Goal: Information Seeking & Learning: Learn about a topic

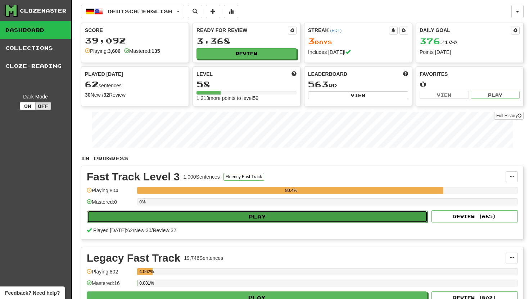
click at [214, 213] on button "Play" at bounding box center [257, 217] width 340 height 12
select select "**"
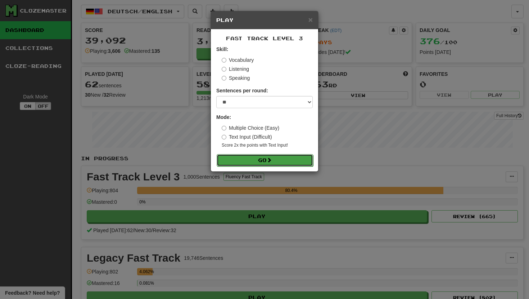
click at [233, 159] on button "Go" at bounding box center [264, 160] width 96 height 12
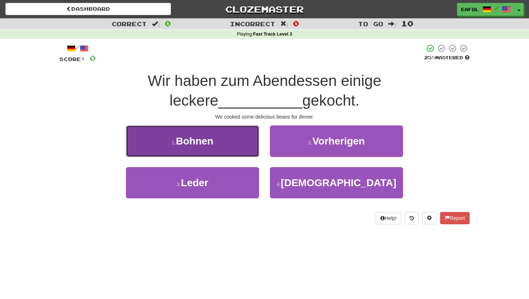
click at [228, 152] on button "1 . Bohnen" at bounding box center [192, 140] width 133 height 31
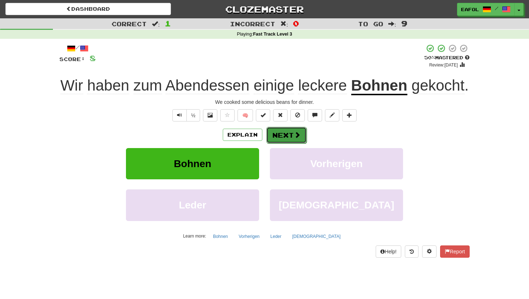
click at [275, 138] on button "Next" at bounding box center [286, 135] width 40 height 17
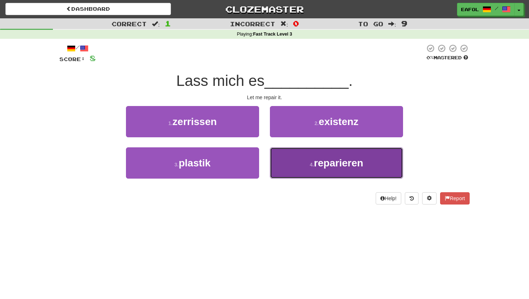
click at [297, 159] on button "4 . reparieren" at bounding box center [336, 162] width 133 height 31
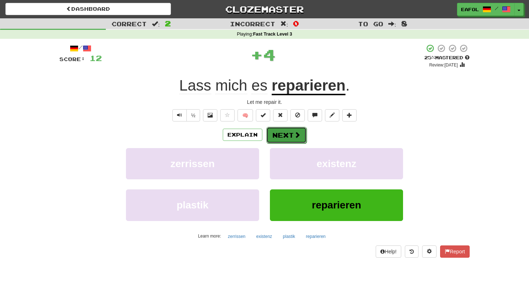
click at [287, 132] on button "Next" at bounding box center [286, 135] width 40 height 17
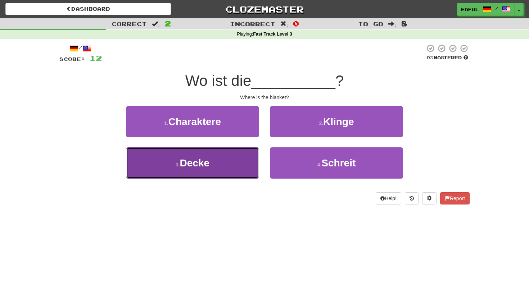
click at [215, 157] on button "3 . Decke" at bounding box center [192, 162] width 133 height 31
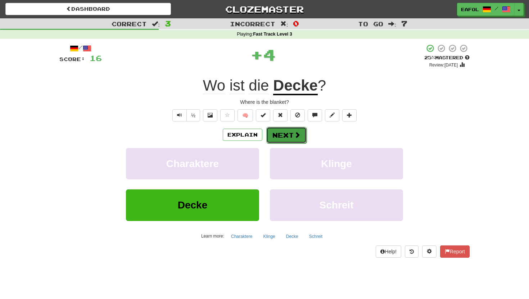
click at [277, 134] on button "Next" at bounding box center [286, 135] width 40 height 17
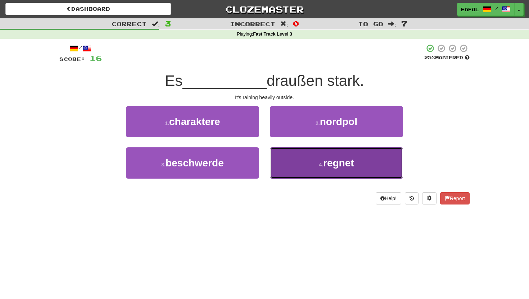
click at [305, 165] on button "4 . regnet" at bounding box center [336, 162] width 133 height 31
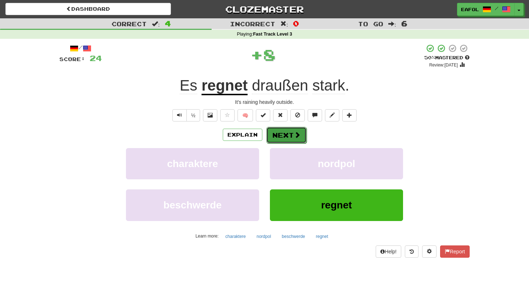
click at [282, 132] on button "Next" at bounding box center [286, 135] width 40 height 17
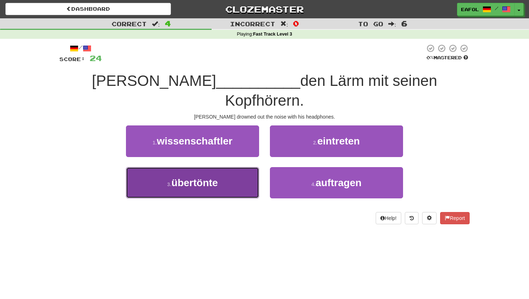
click at [216, 169] on button "3 . übertönte" at bounding box center [192, 182] width 133 height 31
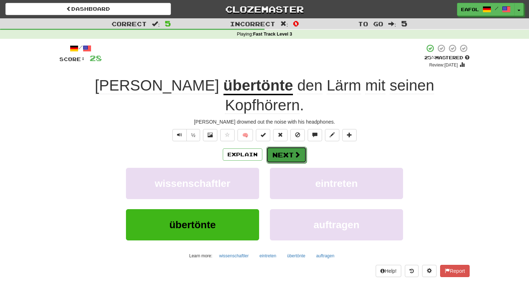
click at [282, 147] on button "Next" at bounding box center [286, 155] width 40 height 17
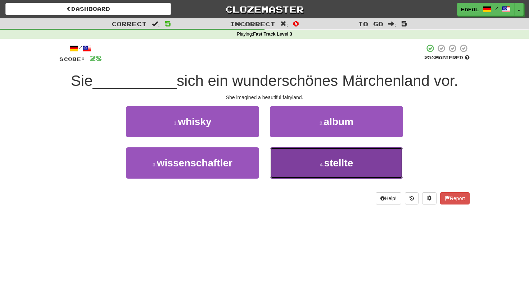
click at [314, 165] on button "4 . stellte" at bounding box center [336, 162] width 133 height 31
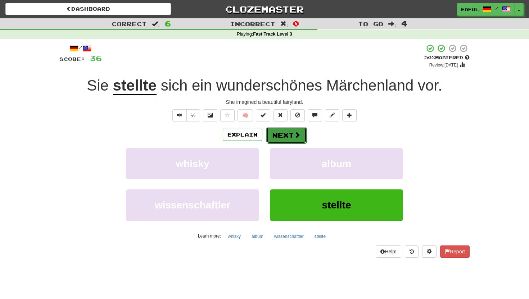
click at [272, 131] on button "Next" at bounding box center [286, 135] width 40 height 17
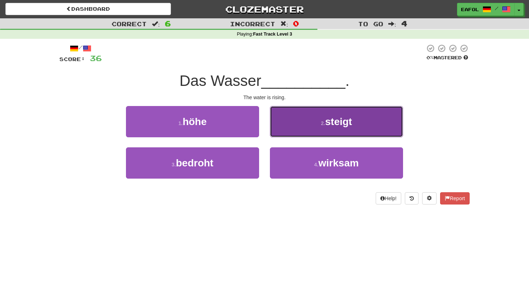
click at [301, 120] on button "2 . steigt" at bounding box center [336, 121] width 133 height 31
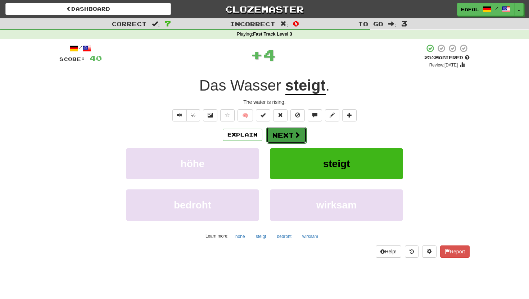
click at [282, 136] on button "Next" at bounding box center [286, 135] width 40 height 17
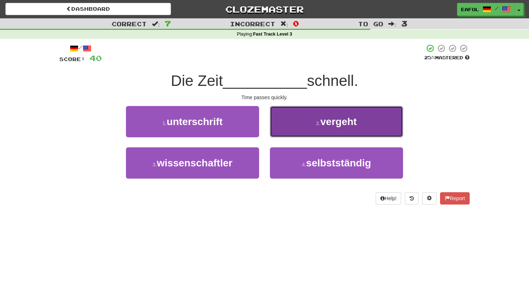
click at [303, 130] on button "2 . vergeht" at bounding box center [336, 121] width 133 height 31
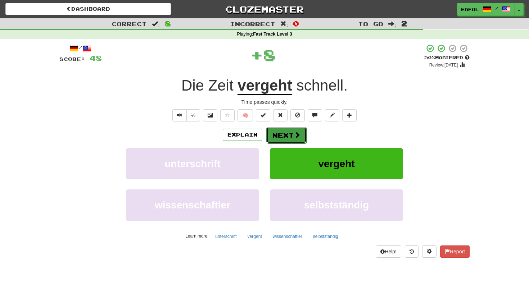
click at [290, 134] on button "Next" at bounding box center [286, 135] width 40 height 17
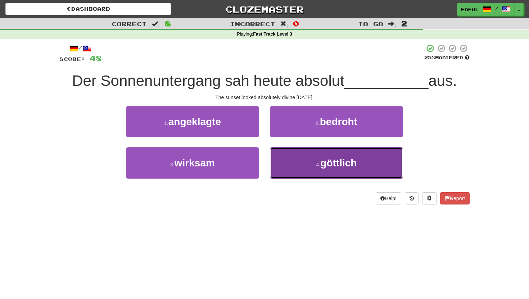
click at [281, 174] on button "4 . göttlich" at bounding box center [336, 162] width 133 height 31
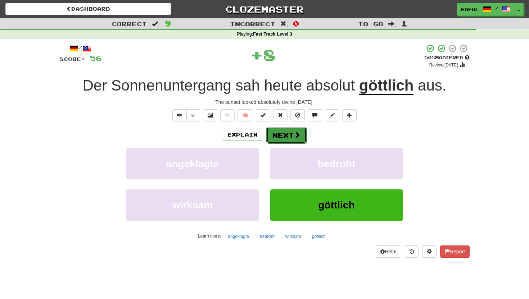
click at [279, 136] on button "Next" at bounding box center [286, 135] width 40 height 17
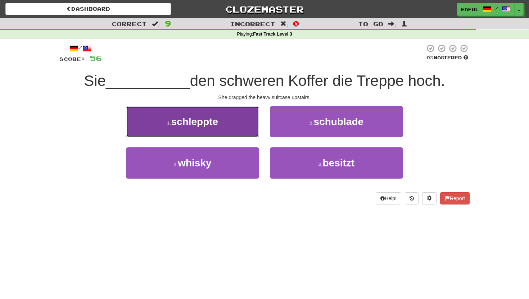
click at [231, 123] on button "1 . schleppte" at bounding box center [192, 121] width 133 height 31
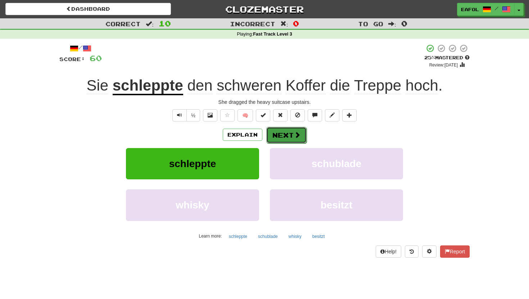
click at [276, 136] on button "Next" at bounding box center [286, 135] width 40 height 17
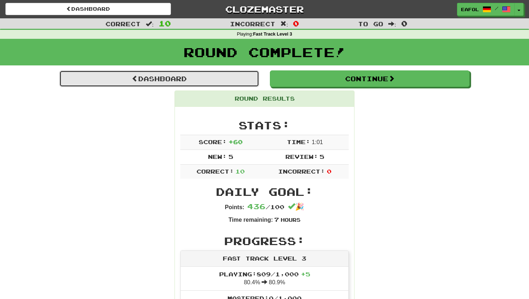
click at [237, 76] on link "Dashboard" at bounding box center [159, 78] width 200 height 17
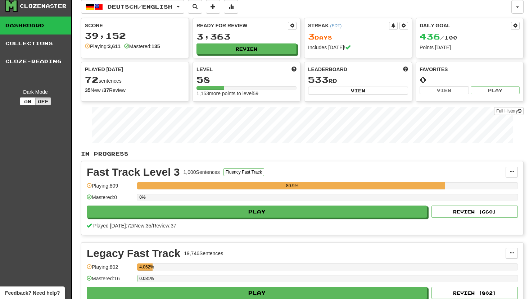
scroll to position [4, 0]
